Goal: Contribute content: Add original content to the website for others to see

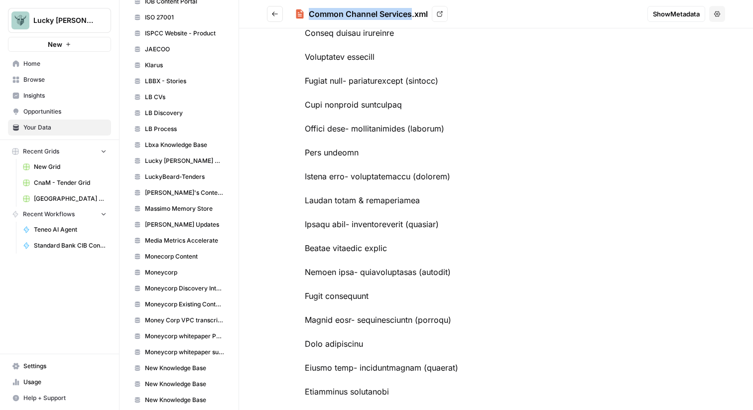
scroll to position [3965, 0]
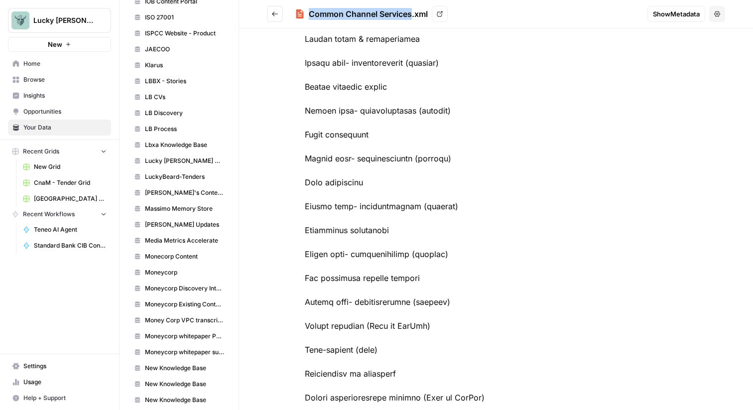
click at [276, 13] on icon "Go back" at bounding box center [275, 13] width 6 height 4
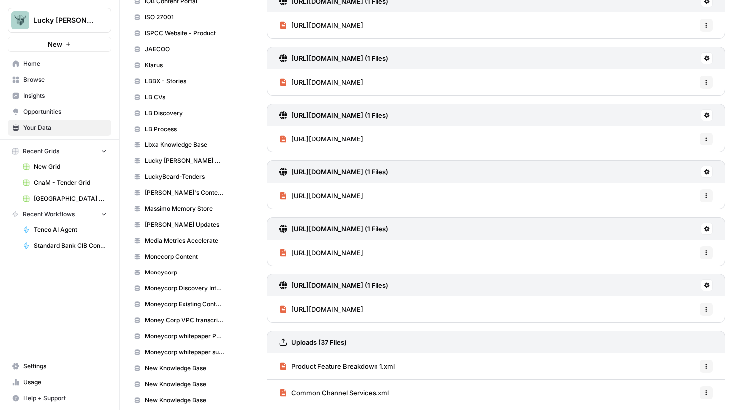
scroll to position [305, 0]
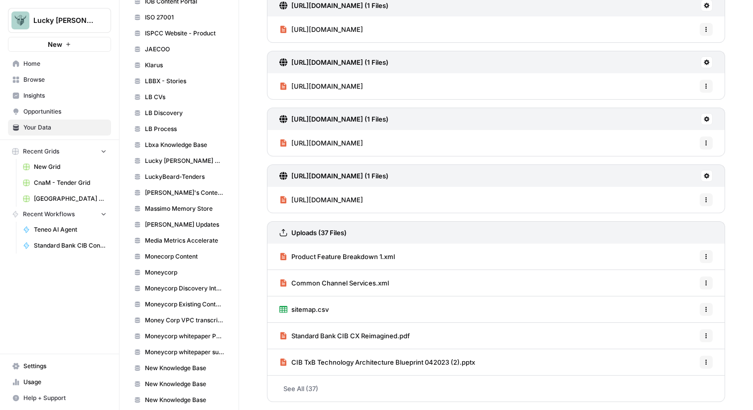
click at [703, 257] on span "Options" at bounding box center [703, 257] width 0 height 0
click at [692, 278] on span "Delete File" at bounding box center [684, 279] width 32 height 10
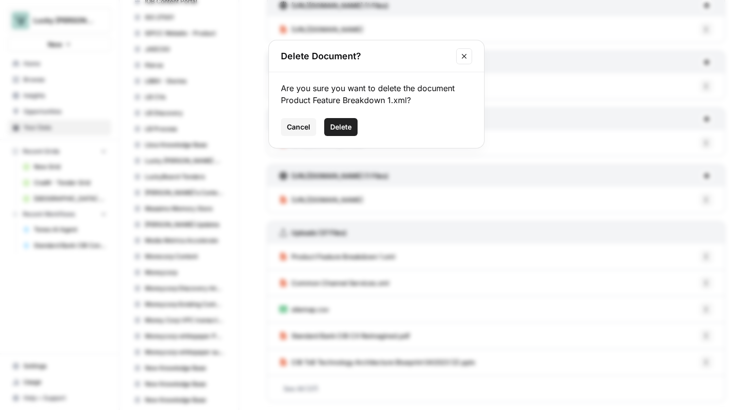
click at [342, 132] on span "Delete" at bounding box center [340, 127] width 21 height 10
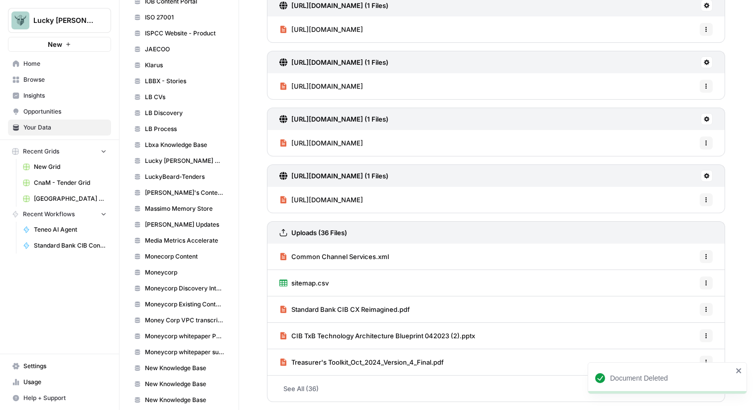
click at [706, 259] on icon "button" at bounding box center [706, 258] width 1 height 1
click at [685, 281] on span "Delete File" at bounding box center [684, 279] width 32 height 10
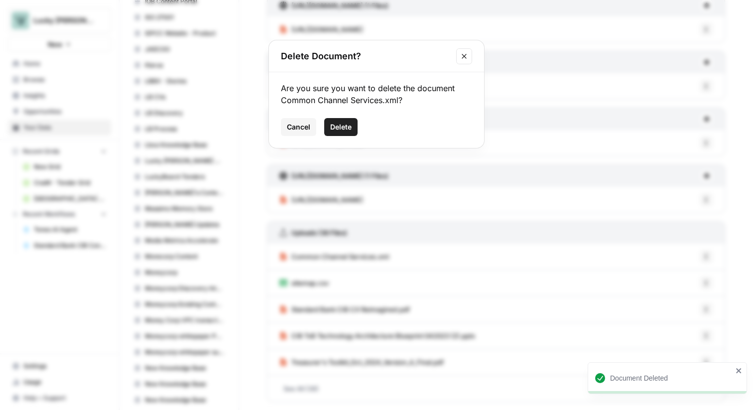
click at [349, 130] on span "Delete" at bounding box center [340, 127] width 21 height 10
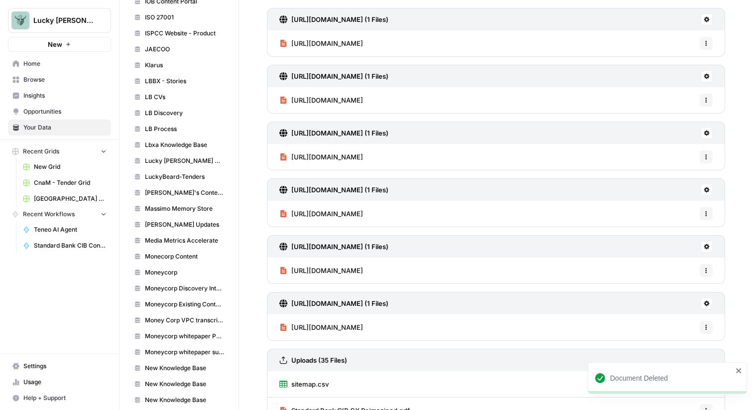
scroll to position [0, 0]
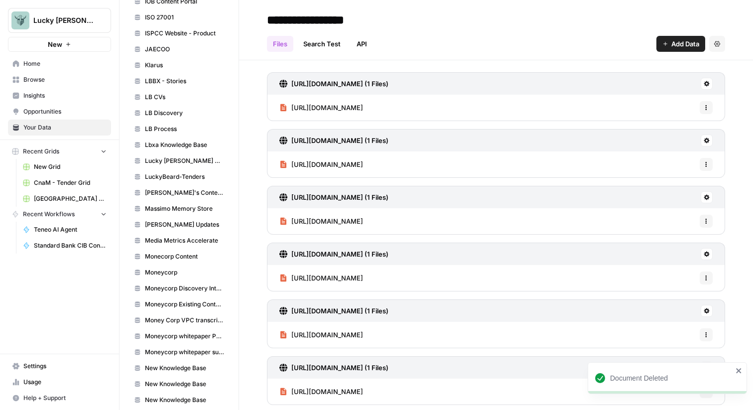
click at [680, 50] on button "Add Data" at bounding box center [681, 44] width 49 height 16
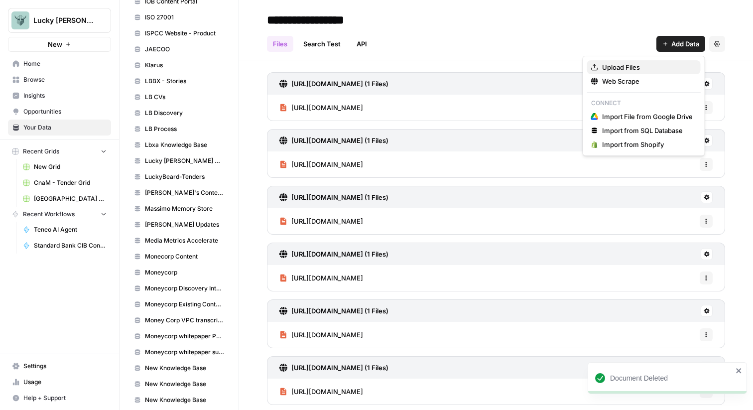
click at [640, 68] on span "Upload Files" at bounding box center [647, 67] width 91 height 10
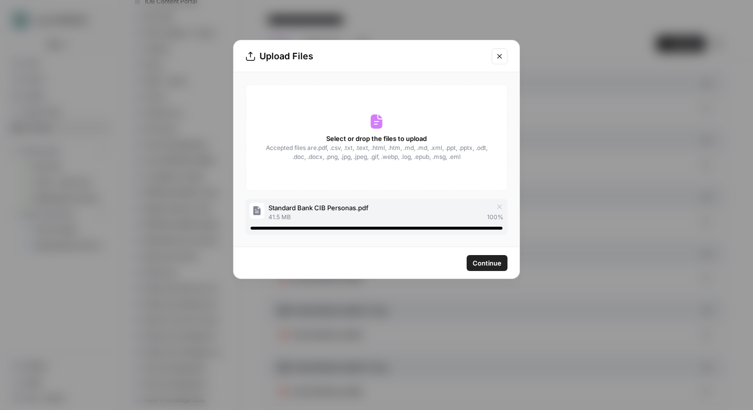
click at [486, 263] on span "Continue" at bounding box center [487, 263] width 29 height 10
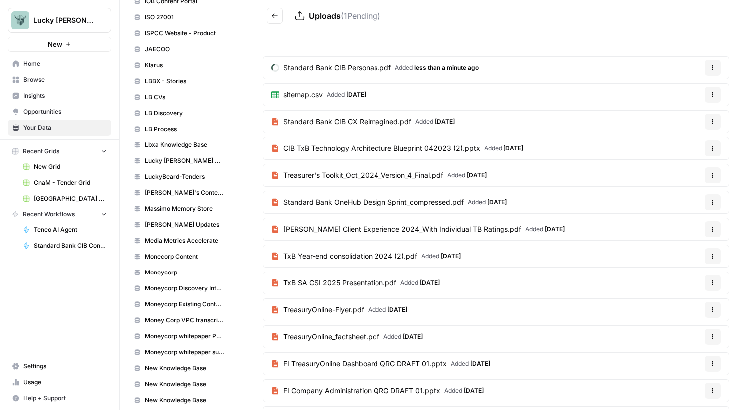
click at [276, 18] on icon "Go back" at bounding box center [275, 15] width 7 height 7
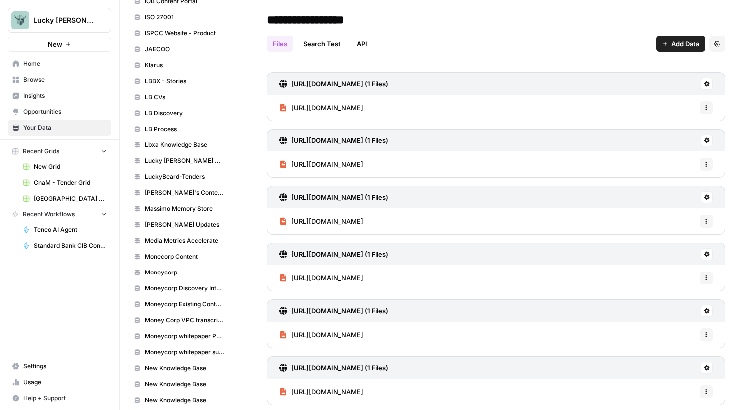
click at [680, 39] on span "Add Data" at bounding box center [686, 44] width 28 height 10
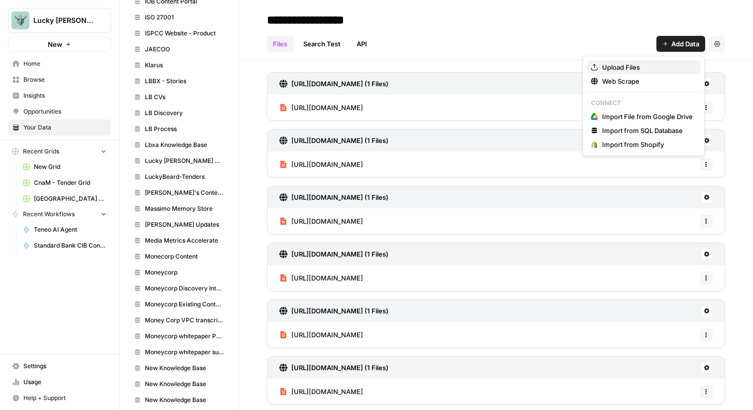
click at [638, 68] on span "Upload Files" at bounding box center [647, 67] width 91 height 10
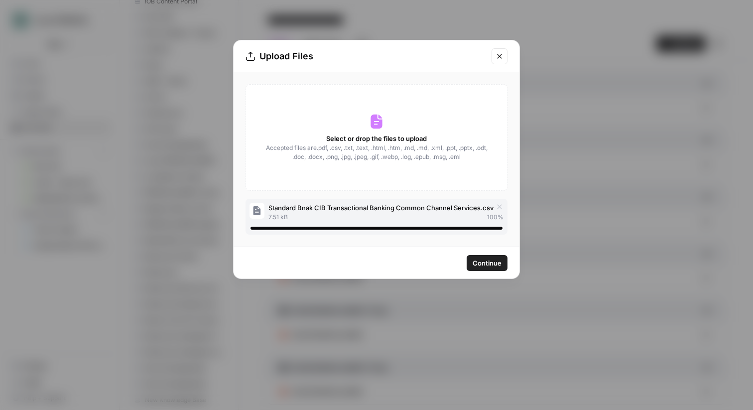
click at [485, 262] on span "Continue" at bounding box center [487, 263] width 29 height 10
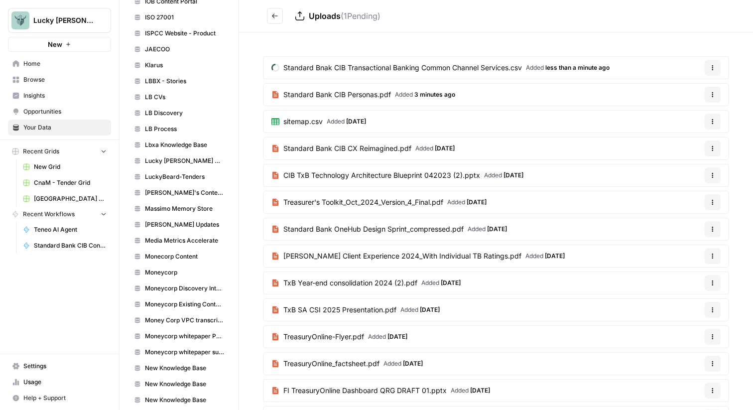
click at [276, 13] on icon "Go back" at bounding box center [275, 15] width 7 height 7
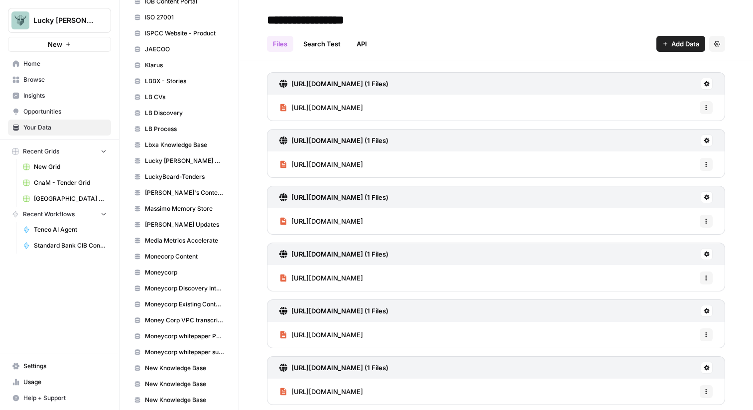
click at [674, 47] on span "Add Data" at bounding box center [686, 44] width 28 height 10
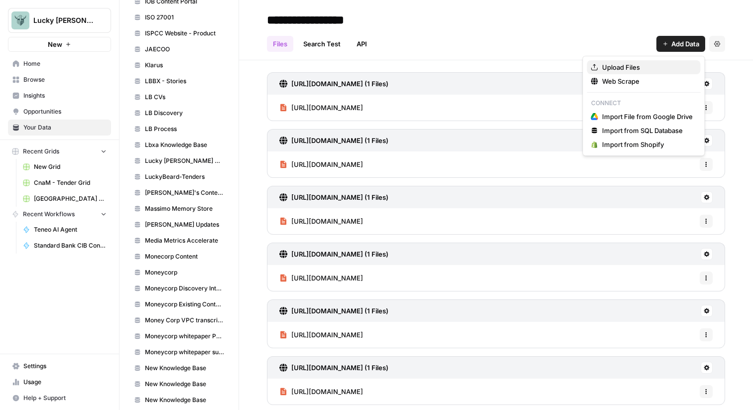
click at [650, 69] on span "Upload Files" at bounding box center [647, 67] width 91 height 10
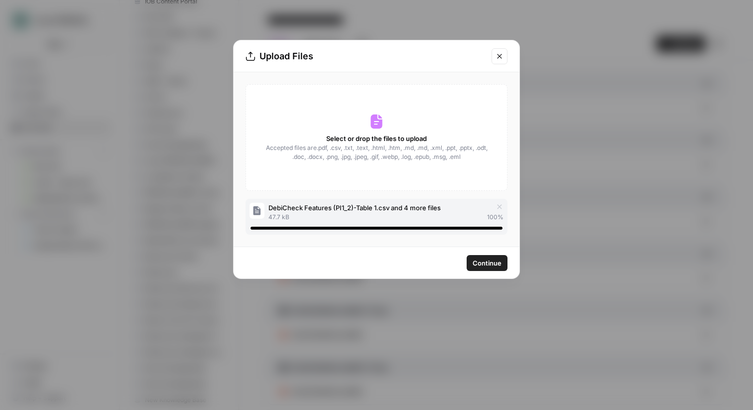
click at [493, 265] on span "Continue" at bounding box center [487, 263] width 29 height 10
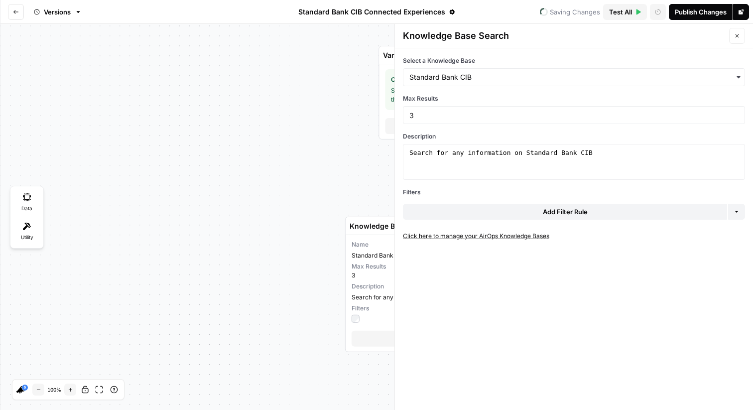
click at [738, 34] on icon "button" at bounding box center [737, 36] width 6 height 6
